Goal: Task Accomplishment & Management: Manage account settings

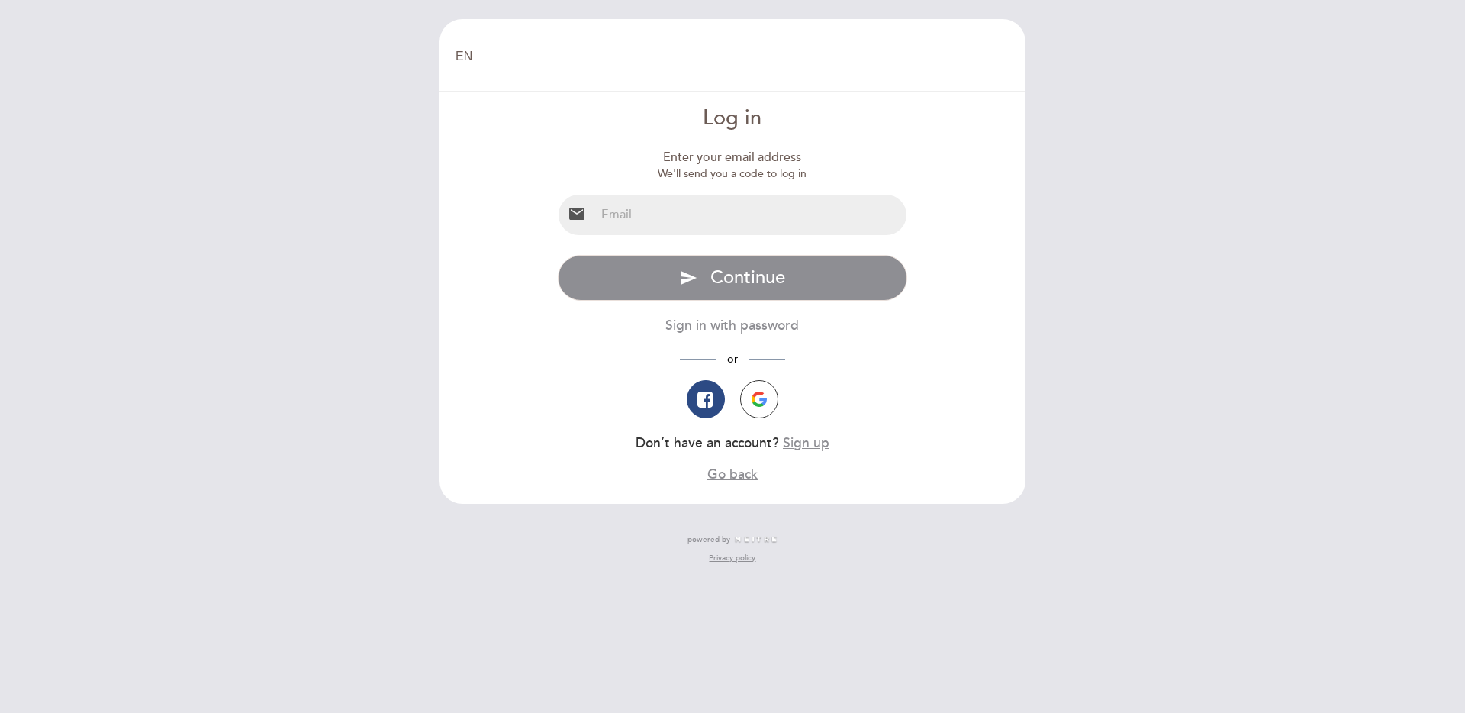
click at [684, 220] on input "email" at bounding box center [751, 215] width 312 height 40
type input "[PERSON_NAME][EMAIL_ADDRESS][DOMAIN_NAME]"
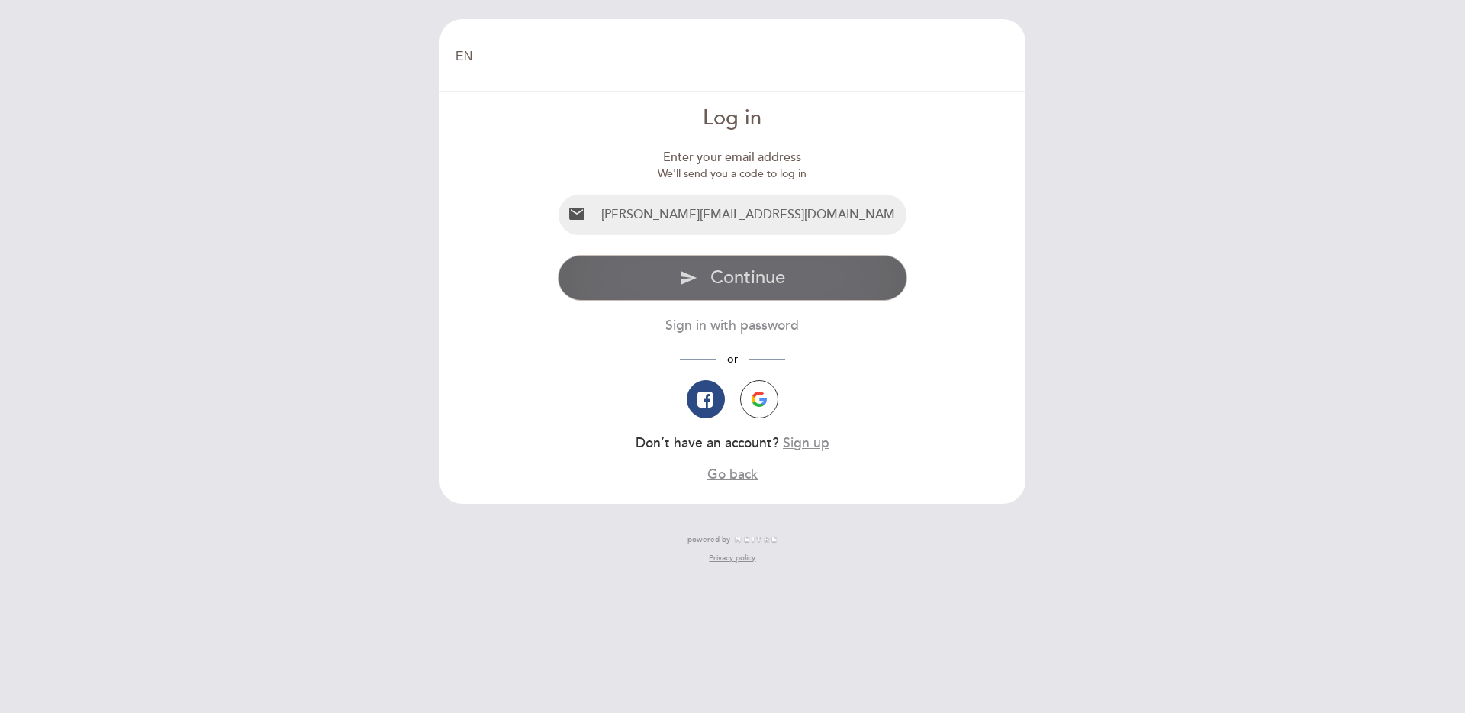
click at [722, 282] on span "Continue" at bounding box center [748, 277] width 75 height 22
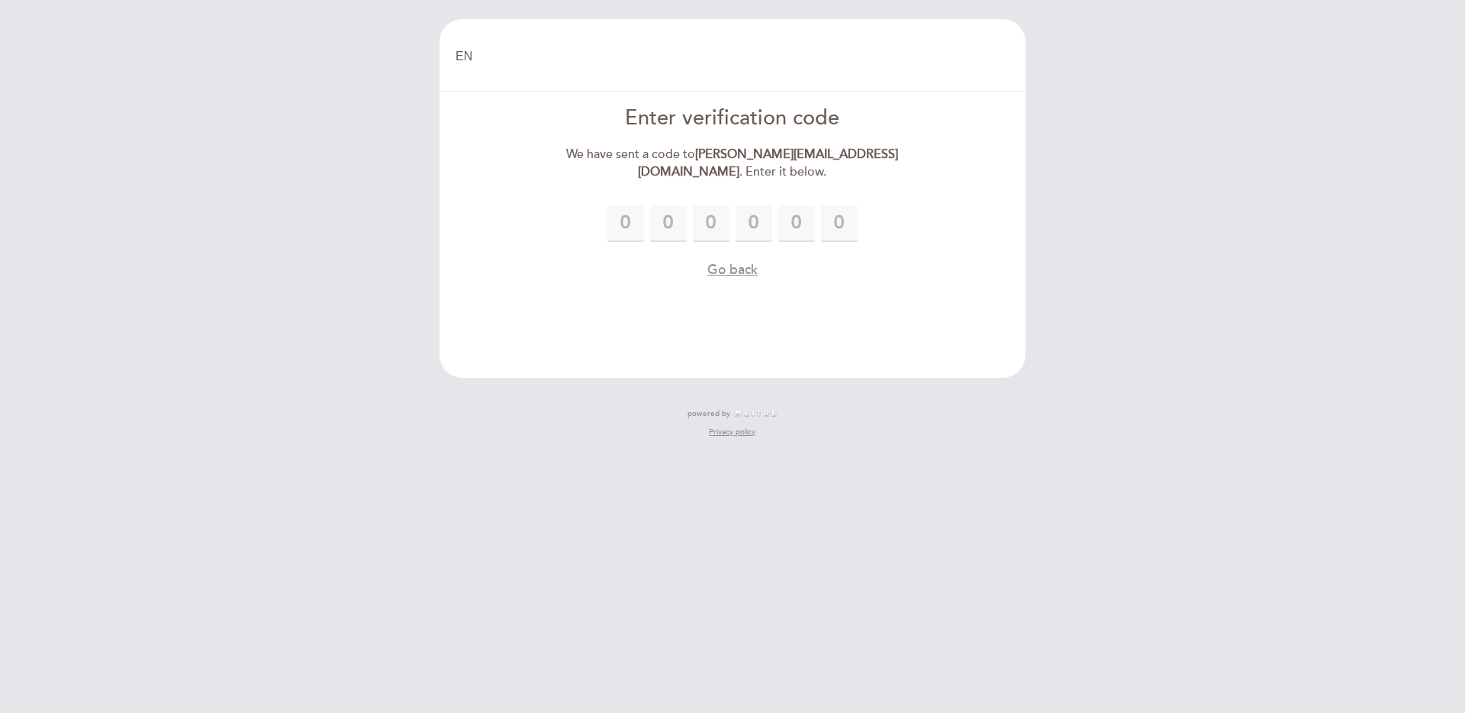
type input "5"
type input "1"
type input "0"
type input "7"
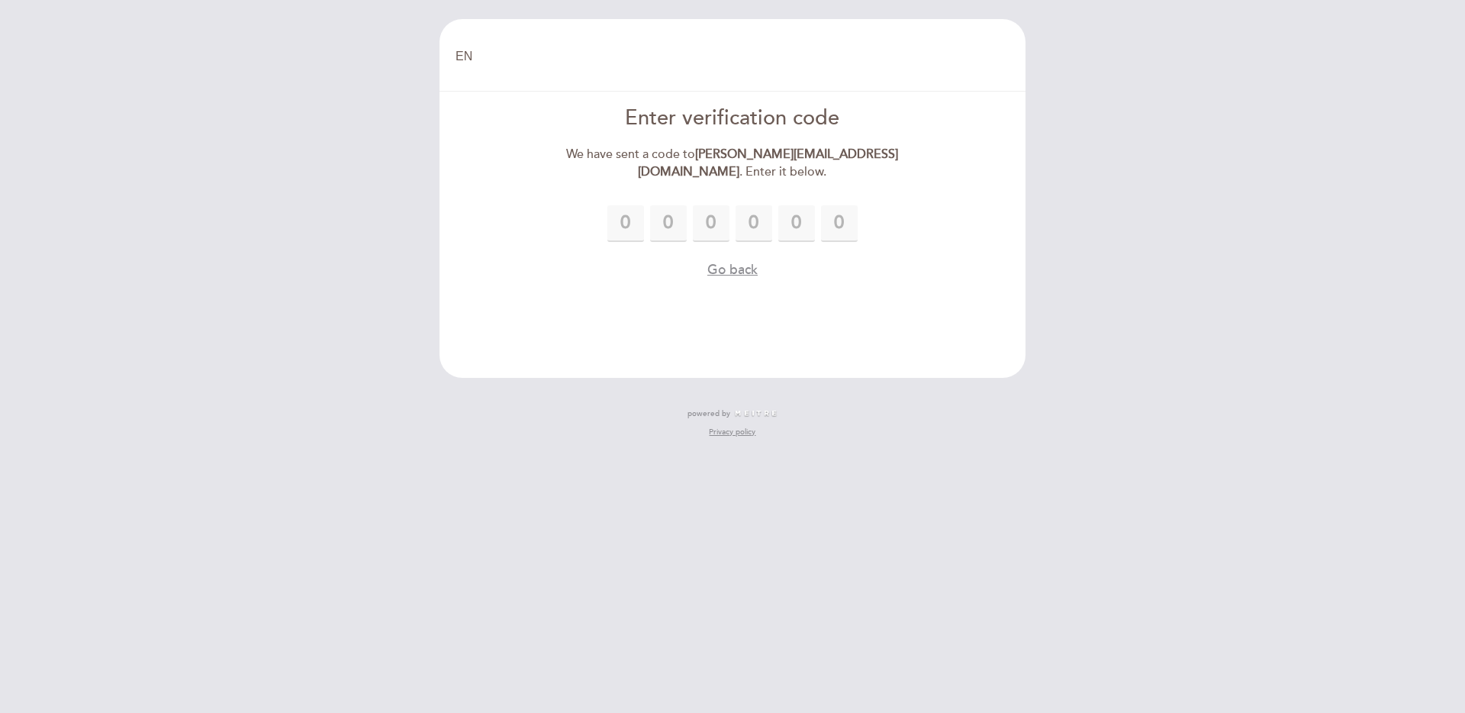
type input "0"
click at [868, 329] on header "EN ES PT Welcome Welcome, Change user Book a table Enter verification code We h…" at bounding box center [733, 198] width 586 height 359
click at [886, 269] on div "Go back" at bounding box center [733, 269] width 350 height 19
